Goal: Find specific page/section: Find specific page/section

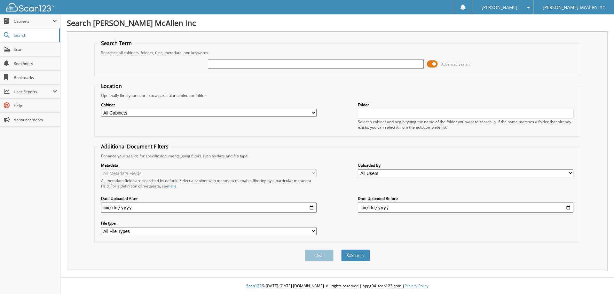
click at [217, 64] on input "text" at bounding box center [315, 64] width 215 height 10
type input "[DATE]"
click at [341, 249] on button "Search" at bounding box center [355, 255] width 29 height 12
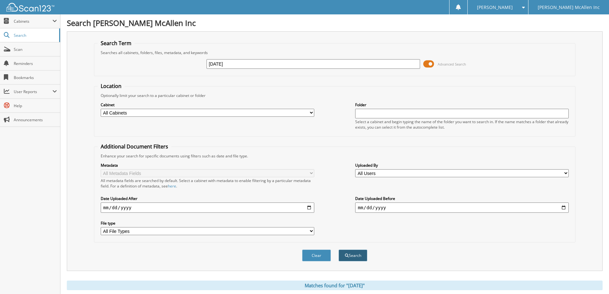
click at [348, 257] on span "submit" at bounding box center [347, 256] width 4 height 4
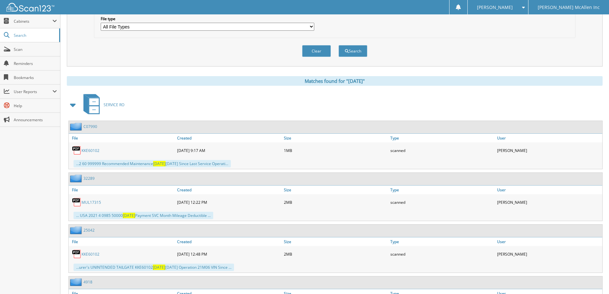
scroll to position [256, 0]
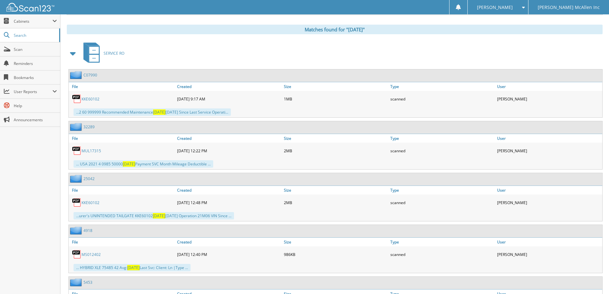
click at [250, 109] on div "...2 60 999999 Recommended Maintenance 09/23/25 09/23/24 Since Last Service Ope…" at bounding box center [336, 112] width 534 height 11
click at [93, 100] on link "KKE60102" at bounding box center [91, 98] width 18 height 5
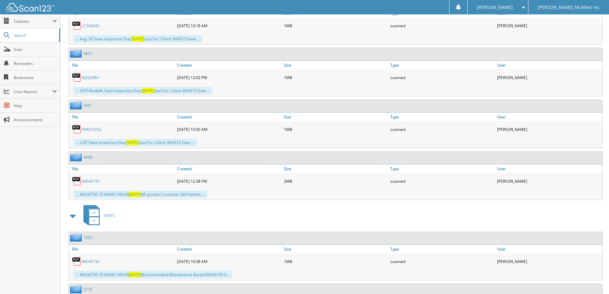
scroll to position [714, 0]
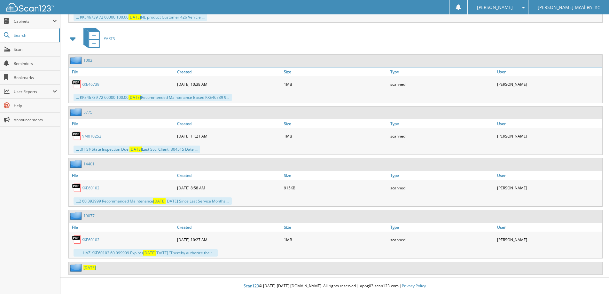
click at [92, 266] on span "[DATE]" at bounding box center [89, 267] width 12 height 5
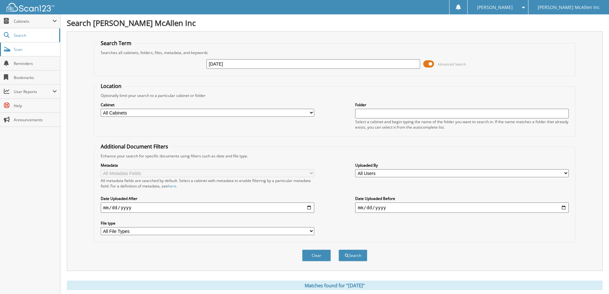
click at [40, 51] on span "Scan" at bounding box center [35, 49] width 43 height 5
